Goal: Information Seeking & Learning: Find specific fact

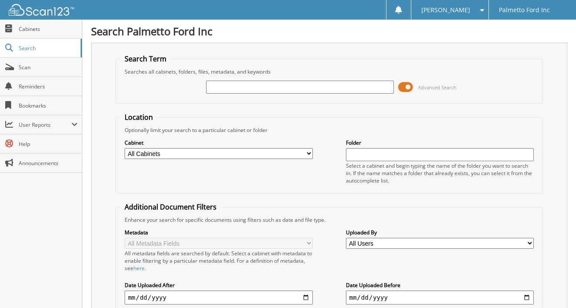
click at [237, 88] on input "text" at bounding box center [300, 87] width 188 height 13
type input "d3153"
drag, startPoint x: 242, startPoint y: 90, endPoint x: 190, endPoint y: 87, distance: 52.0
click at [190, 87] on div "d3153 Advanced Search" at bounding box center [329, 87] width 418 height 24
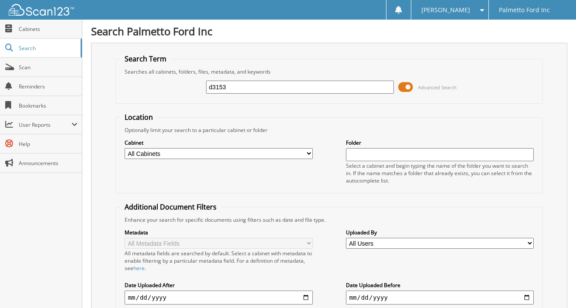
click at [120, 173] on div "Cabinet All Cabinets 2017 FORD DEALS 2018 FORD DEALS 2021 Accounts Payable 2021…" at bounding box center [329, 161] width 418 height 55
drag, startPoint x: 259, startPoint y: 88, endPoint x: 104, endPoint y: 76, distance: 155.6
click at [104, 76] on div "Search Term Searches all cabinets, folders, files, metadata, and keywords d3153…" at bounding box center [329, 213] width 476 height 341
type input "601447"
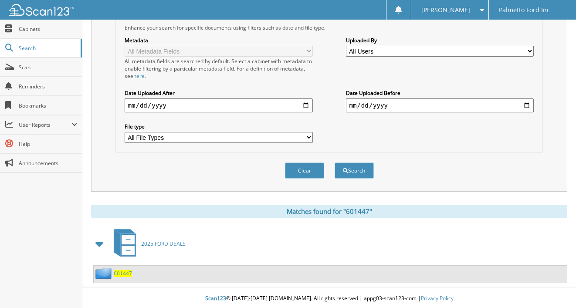
scroll to position [194, 0]
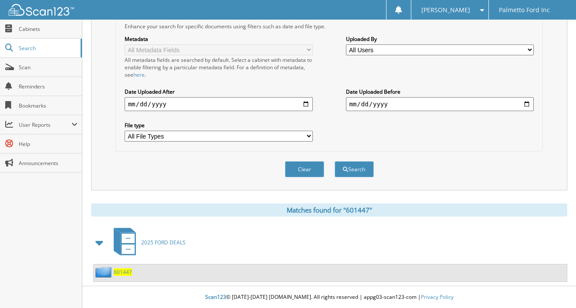
click at [122, 269] on span "601447" at bounding box center [123, 271] width 18 height 7
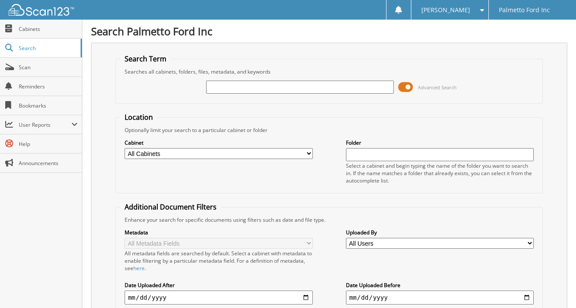
click at [229, 89] on input "text" at bounding box center [300, 87] width 188 height 13
type input "delo"
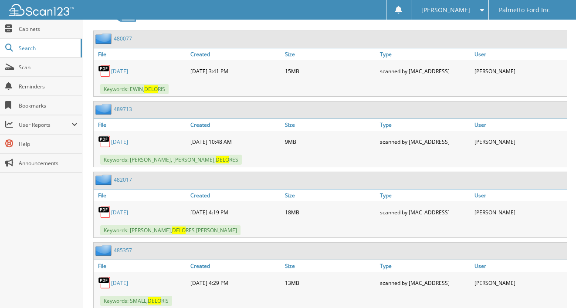
scroll to position [392, 0]
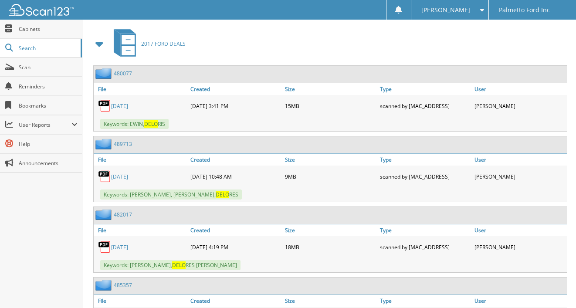
click at [98, 45] on span at bounding box center [100, 44] width 12 height 16
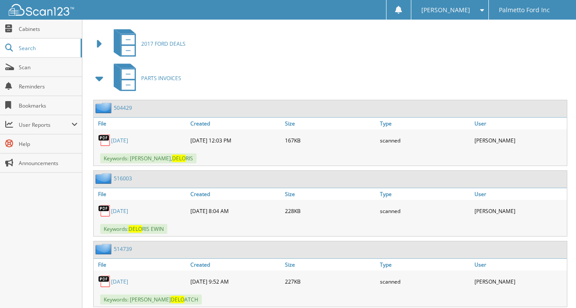
click at [102, 80] on span at bounding box center [100, 79] width 12 height 16
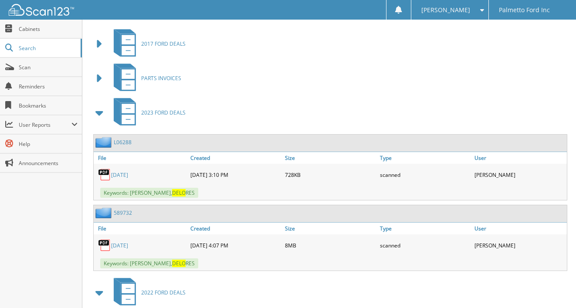
click at [101, 113] on span at bounding box center [100, 113] width 12 height 16
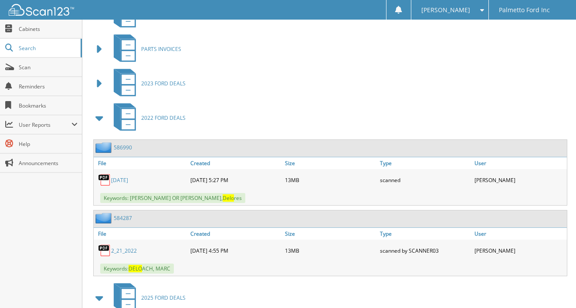
scroll to position [436, 0]
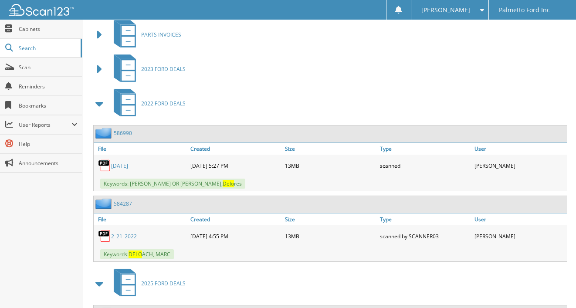
click at [101, 105] on span at bounding box center [100, 104] width 12 height 16
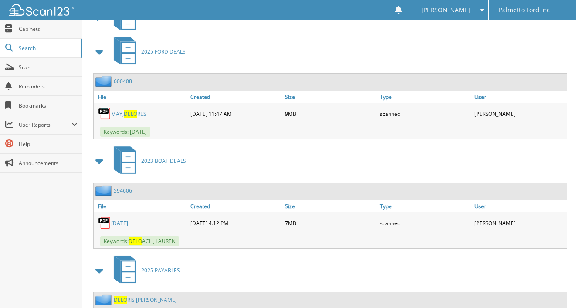
scroll to position [523, 0]
click at [98, 160] on span at bounding box center [100, 161] width 12 height 16
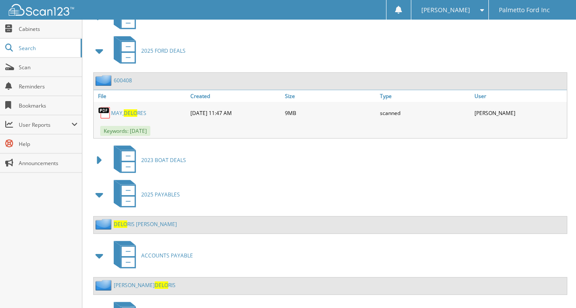
click at [142, 112] on link "MAY, DELO RES" at bounding box center [128, 112] width 35 height 7
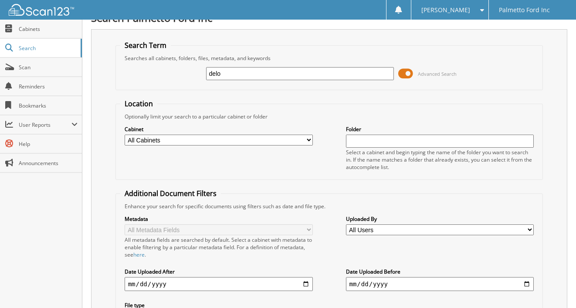
scroll to position [0, 0]
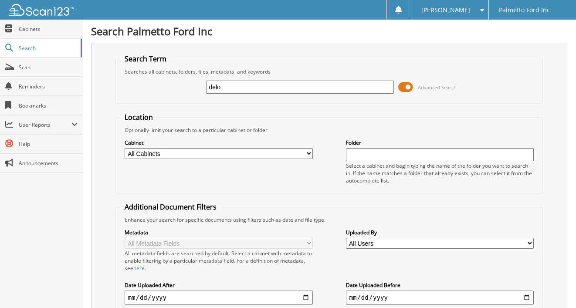
drag, startPoint x: 231, startPoint y: 88, endPoint x: 167, endPoint y: 85, distance: 64.6
click at [167, 85] on div "delo Advanced Search" at bounding box center [329, 87] width 418 height 24
type input "w"
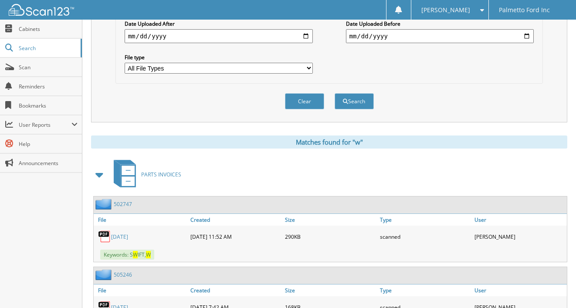
scroll to position [305, 0]
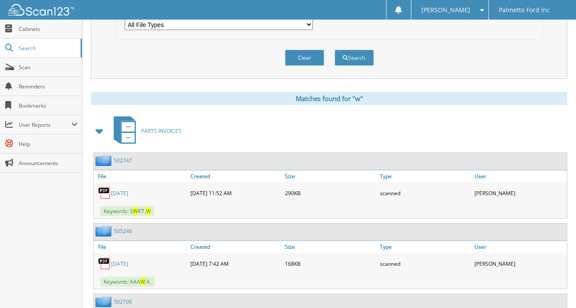
click at [103, 131] on span at bounding box center [100, 131] width 12 height 16
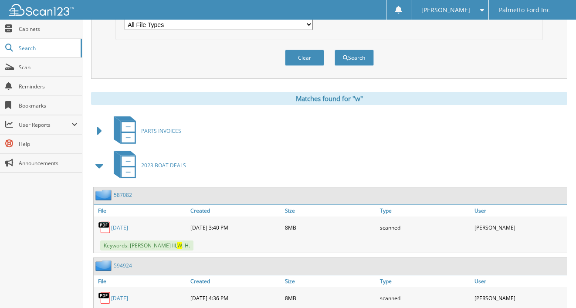
click at [99, 168] on span at bounding box center [100, 166] width 12 height 16
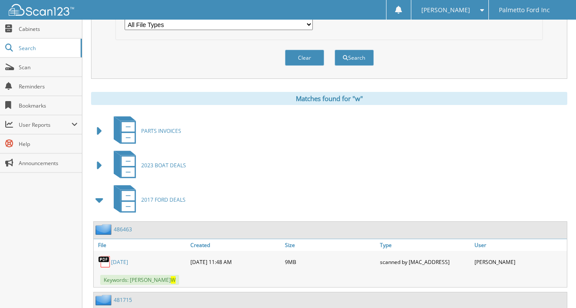
click at [99, 200] on span at bounding box center [100, 200] width 12 height 16
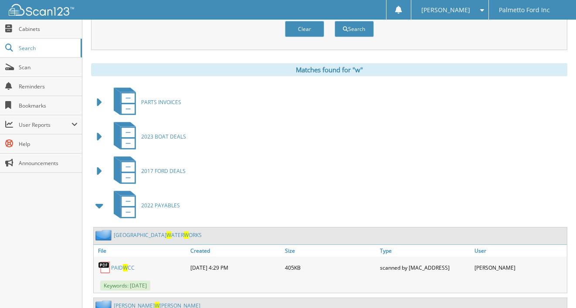
scroll to position [392, 0]
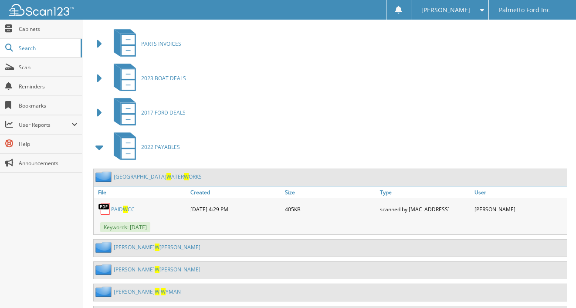
click at [98, 149] on span at bounding box center [100, 147] width 12 height 16
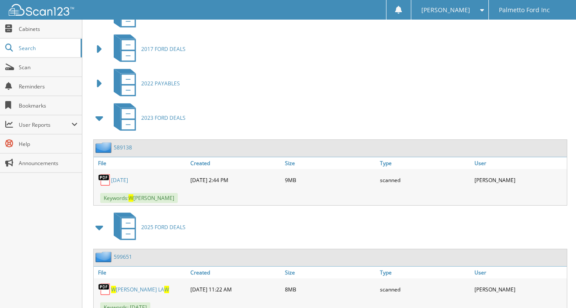
scroll to position [523, 0]
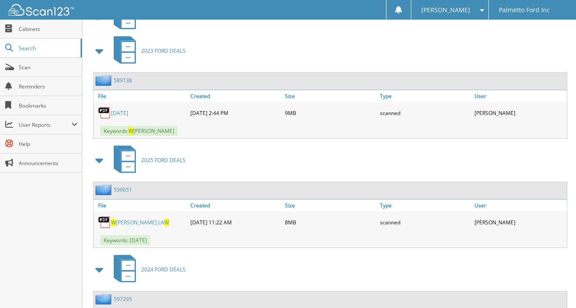
click at [97, 51] on span at bounding box center [100, 51] width 12 height 16
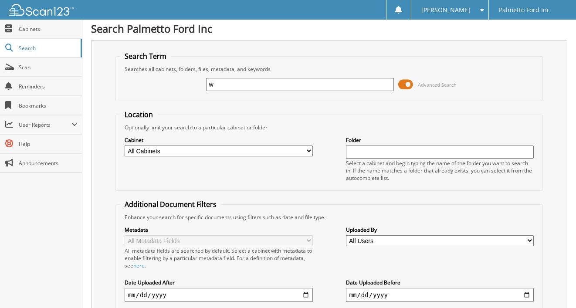
scroll to position [0, 0]
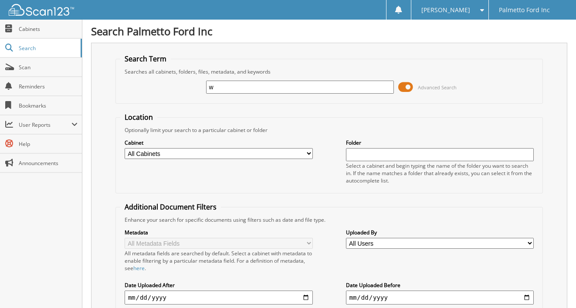
drag, startPoint x: 266, startPoint y: 91, endPoint x: 108, endPoint y: 85, distance: 158.3
click at [108, 85] on div "Search Term Searches all cabinets, folders, files, metadata, and keywords w Adv…" at bounding box center [329, 213] width 476 height 341
